Goal: Find specific page/section: Find specific page/section

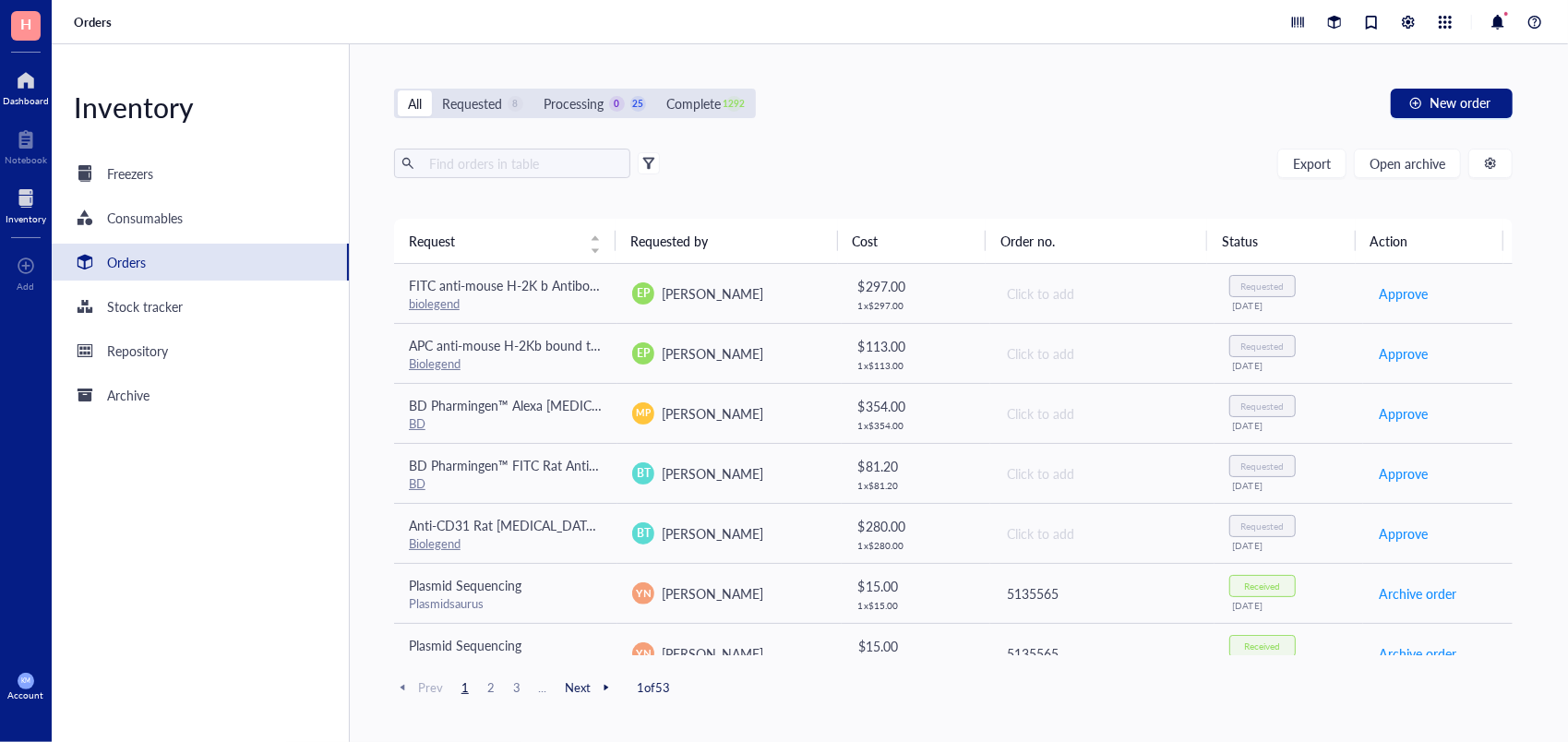
click at [20, 78] on div at bounding box center [25, 80] width 46 height 30
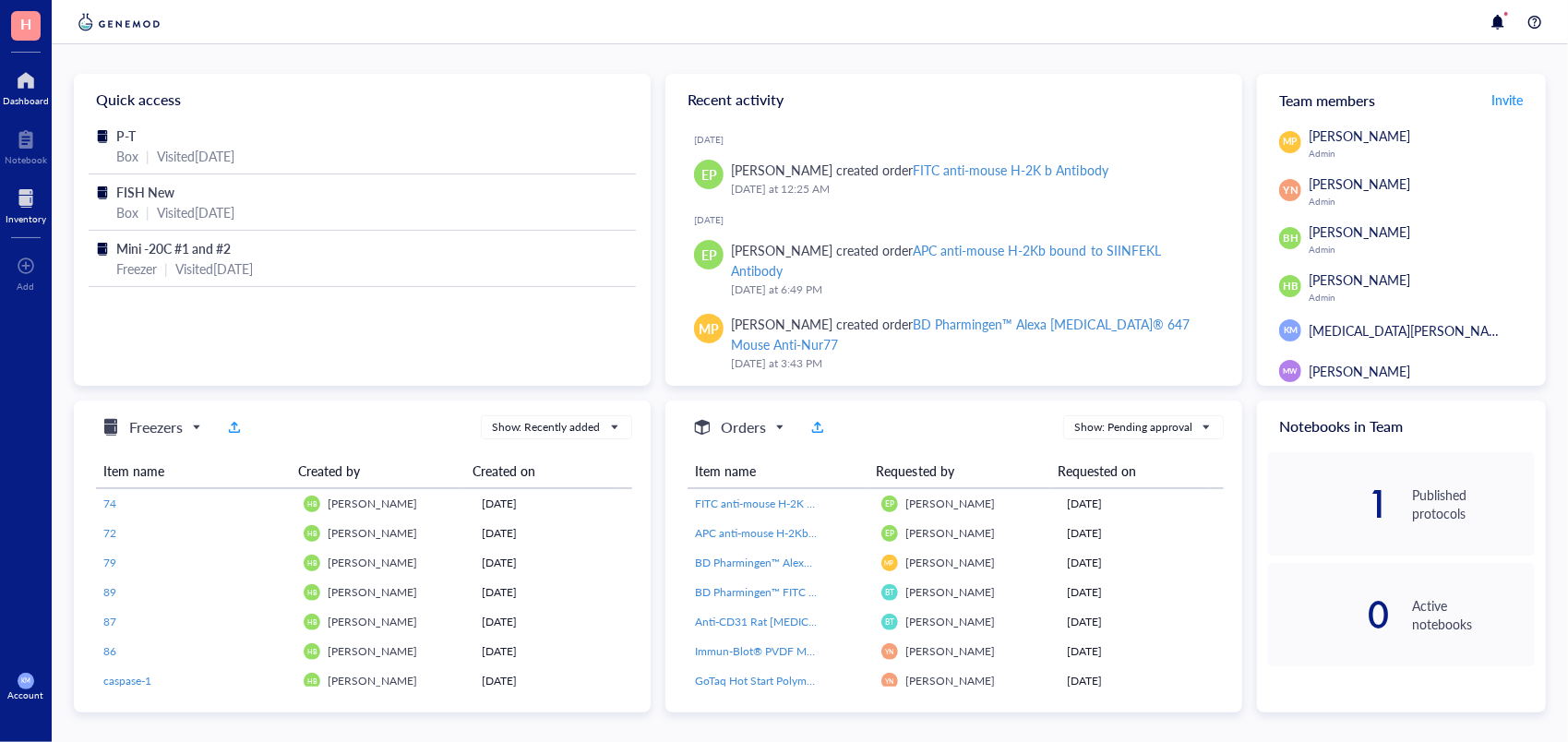
click at [34, 202] on div at bounding box center [25, 199] width 40 height 30
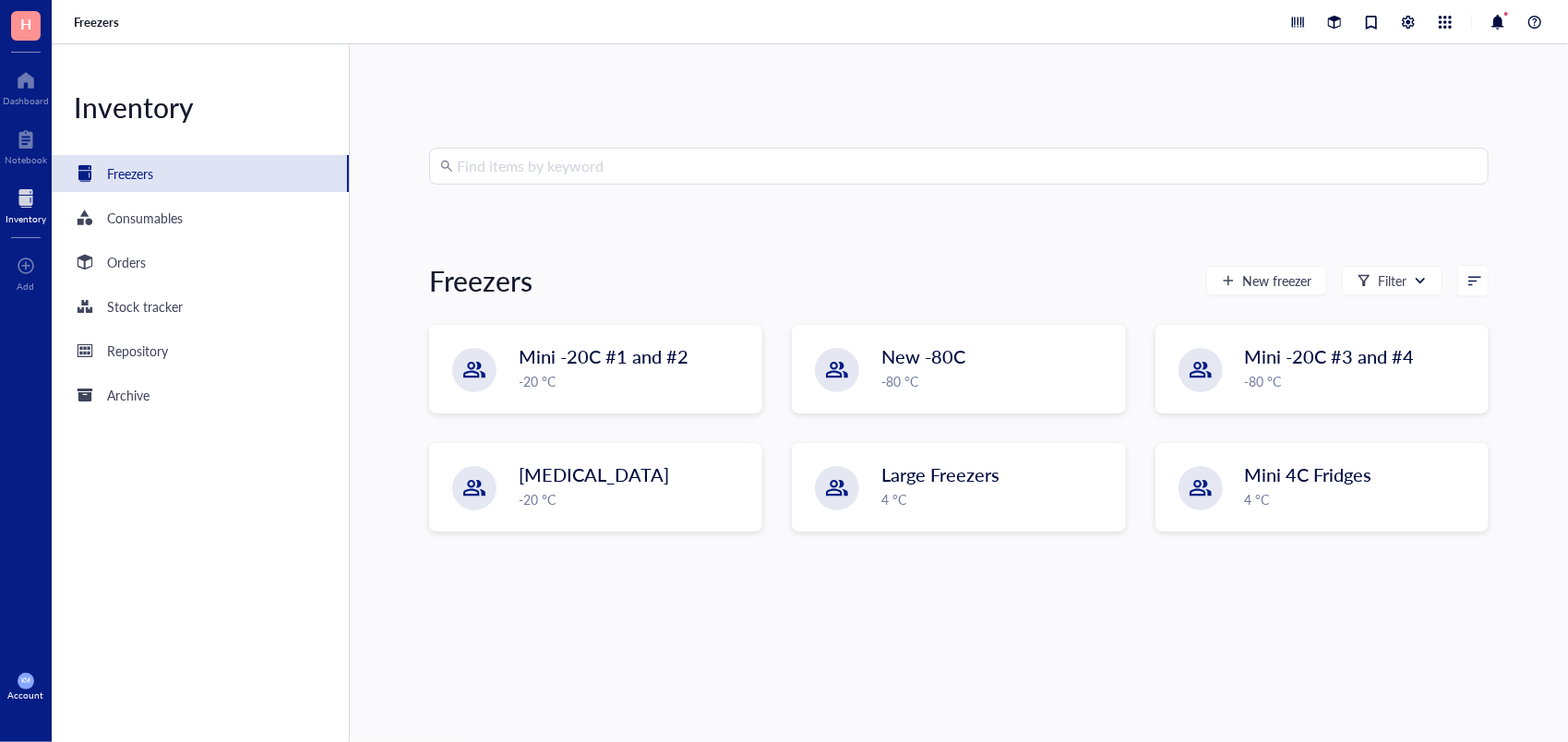
click at [153, 282] on div "Inventory Freezers Consumables Orders Stock tracker Repository Archive" at bounding box center [200, 392] width 298 height 698
click at [153, 272] on div "Orders" at bounding box center [200, 263] width 297 height 37
